Goal: Navigation & Orientation: Find specific page/section

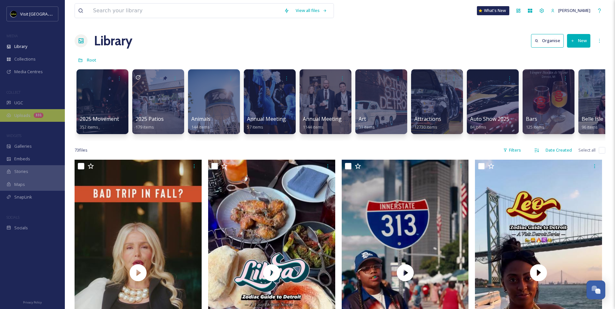
click at [35, 112] on div "Uploads 331" at bounding box center [32, 115] width 65 height 13
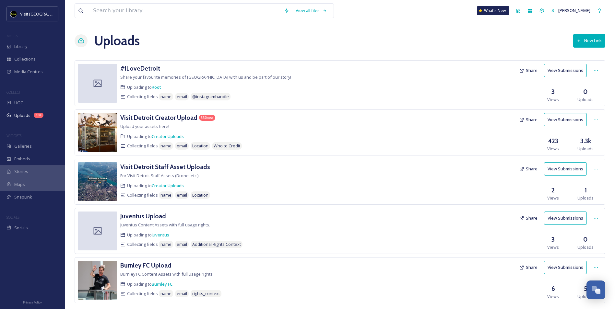
click at [96, 128] on img at bounding box center [97, 132] width 39 height 39
click at [130, 120] on h3 "Visit Detroit Creator Upload" at bounding box center [158, 118] width 77 height 8
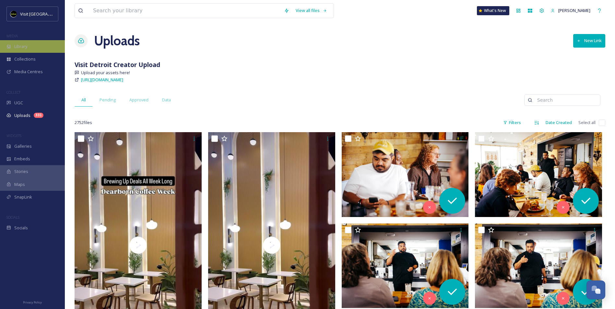
click at [18, 50] on div "Library" at bounding box center [32, 46] width 65 height 13
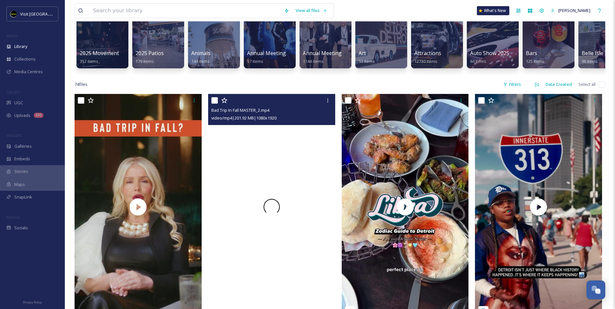
scroll to position [97, 0]
